Goal: Complete application form

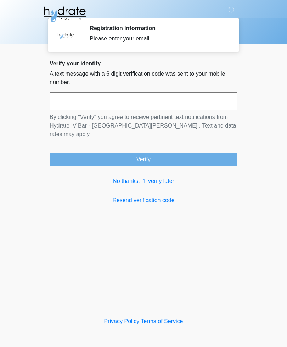
click at [88, 105] on input "text" at bounding box center [144, 101] width 188 height 18
type input "******"
click at [157, 153] on button "Verify" at bounding box center [144, 159] width 188 height 13
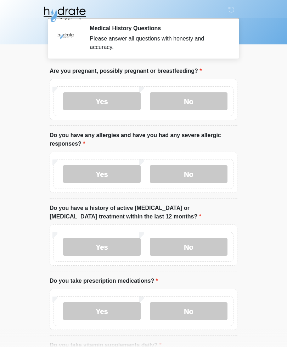
click at [198, 93] on label "No" at bounding box center [189, 101] width 78 height 18
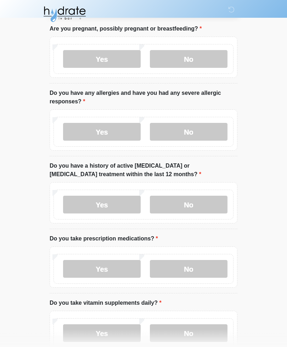
scroll to position [43, 0]
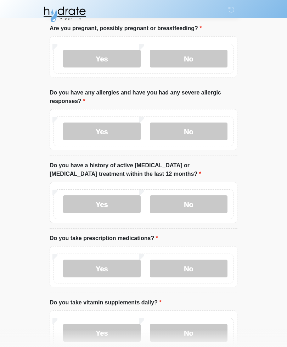
click at [115, 131] on label "Yes" at bounding box center [102, 131] width 78 height 18
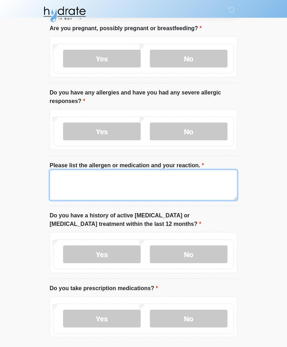
click at [98, 178] on textarea "Please list the allergen or medication and your reaction." at bounding box center [144, 185] width 188 height 31
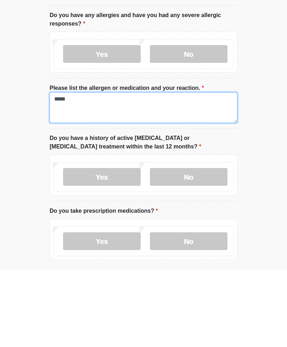
type textarea "*****"
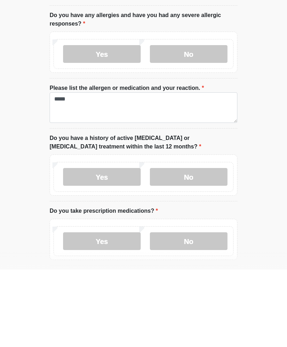
click at [184, 245] on label "No" at bounding box center [189, 254] width 78 height 18
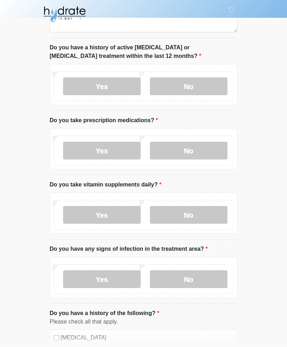
click at [117, 149] on label "Yes" at bounding box center [102, 151] width 78 height 18
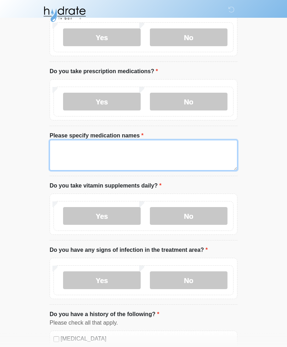
click at [77, 148] on textarea "Please specify medication names" at bounding box center [144, 155] width 188 height 31
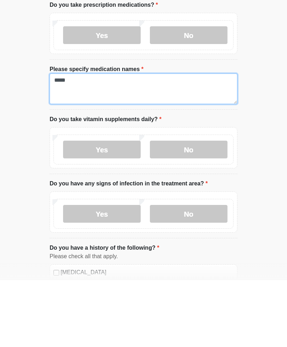
type textarea "*****"
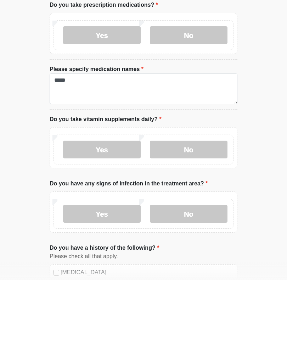
click at [198, 207] on label "No" at bounding box center [189, 216] width 78 height 18
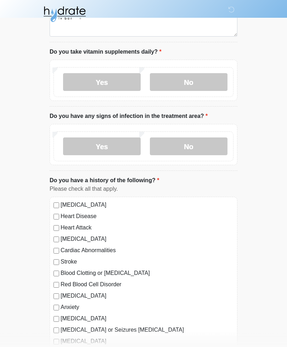
scroll to position [391, 0]
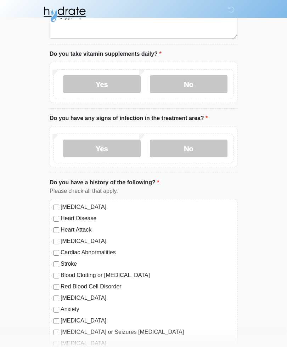
click at [198, 148] on label "No" at bounding box center [189, 148] width 78 height 18
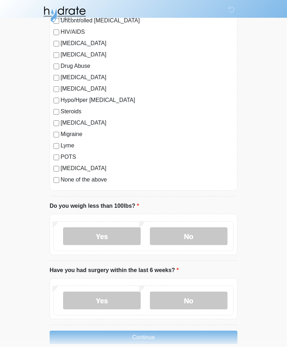
scroll to position [782, 0]
click at [183, 231] on label "No" at bounding box center [189, 236] width 78 height 18
click at [188, 297] on label "No" at bounding box center [189, 300] width 78 height 18
click at [169, 335] on button "Continue" at bounding box center [144, 336] width 188 height 13
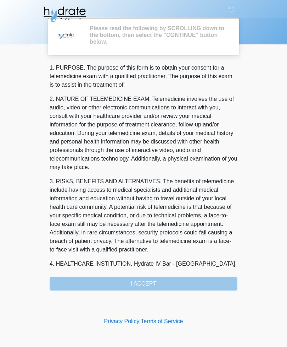
scroll to position [0, 0]
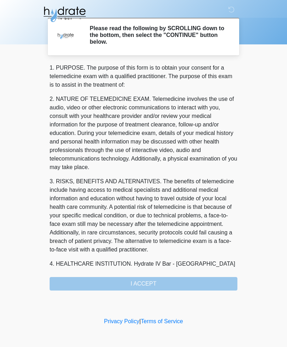
click at [153, 282] on div "1. PURPOSE. The purpose of this form is to obtain your consent for a telemedici…" at bounding box center [144, 176] width 188 height 227
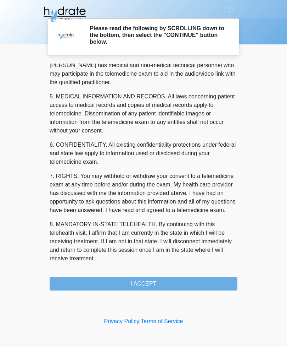
click at [142, 285] on button "I ACCEPT" at bounding box center [144, 283] width 188 height 13
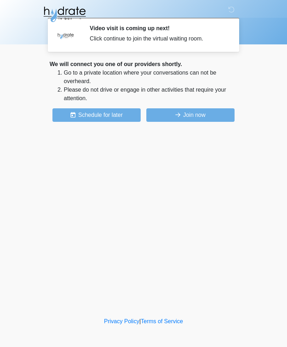
click at [186, 118] on button "Join now" at bounding box center [190, 114] width 88 height 13
